Goal: Transaction & Acquisition: Download file/media

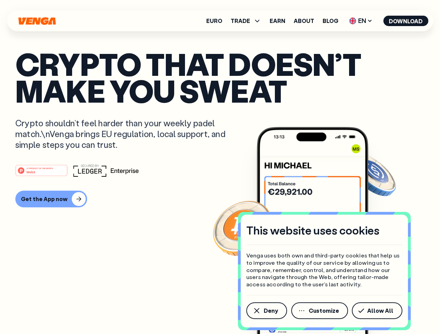
click at [220, 167] on div "#1 PRODUCT OF THE MONTH Web3" at bounding box center [219, 170] width 409 height 13
click at [266, 311] on span "Deny" at bounding box center [271, 311] width 14 height 6
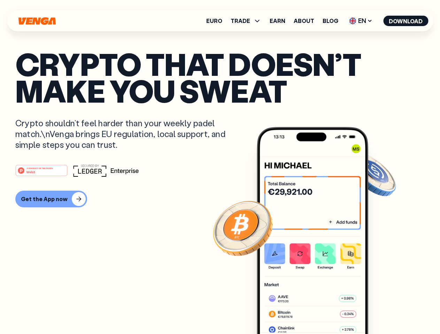
click at [320, 311] on img at bounding box center [312, 243] width 111 height 233
click at [378, 311] on article "Crypto that doesn’t make you sweat Crypto shouldn’t feel harder than your weekl…" at bounding box center [219, 180] width 409 height 261
click at [248, 21] on span "TRADE" at bounding box center [239, 21] width 19 height 6
click at [361, 21] on span "EN" at bounding box center [360, 20] width 28 height 11
click at [406, 21] on button "Download" at bounding box center [405, 21] width 45 height 10
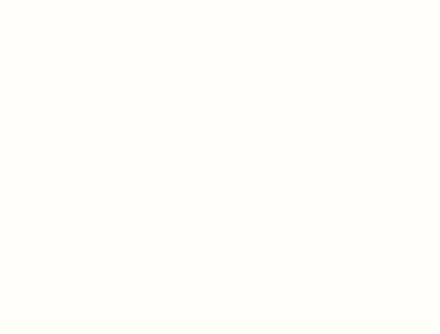
click at [220, 0] on html "This website uses cookies Venga uses both own and third-party cookies that help…" at bounding box center [220, 0] width 440 height 0
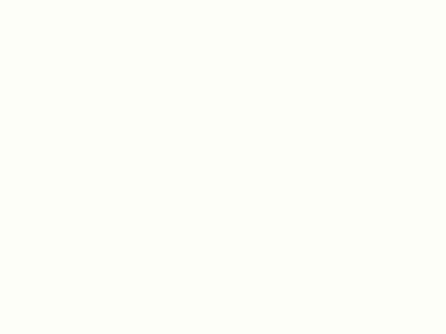
click at [50, 0] on html "This website uses cookies Venga uses both own and third-party cookies that help…" at bounding box center [223, 0] width 446 height 0
click at [42, 0] on html "This website uses cookies Venga uses both own and third-party cookies that help…" at bounding box center [223, 0] width 446 height 0
